Goal: Find specific page/section: Find specific page/section

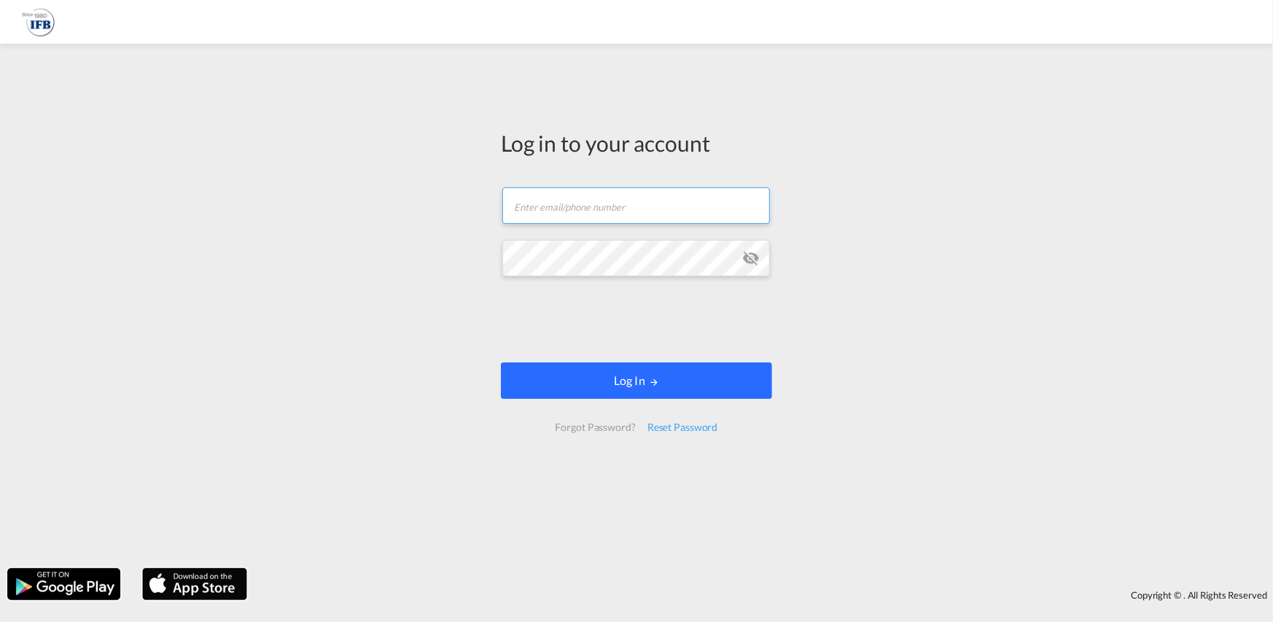
type input "[PERSON_NAME][EMAIL_ADDRESS][PERSON_NAME][DOMAIN_NAME]"
click at [714, 386] on button "Log In" at bounding box center [636, 380] width 271 height 36
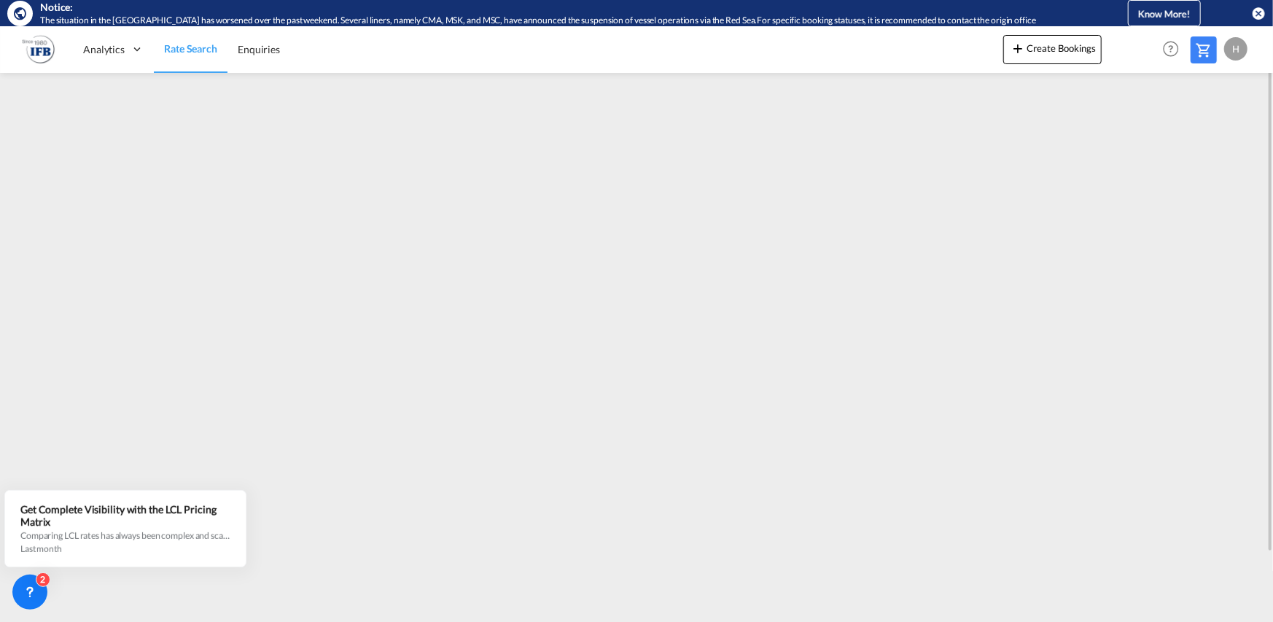
click at [1254, 11] on md-icon "icon-close-circle" at bounding box center [1258, 13] width 15 height 15
